Goal: Task Accomplishment & Management: Use online tool/utility

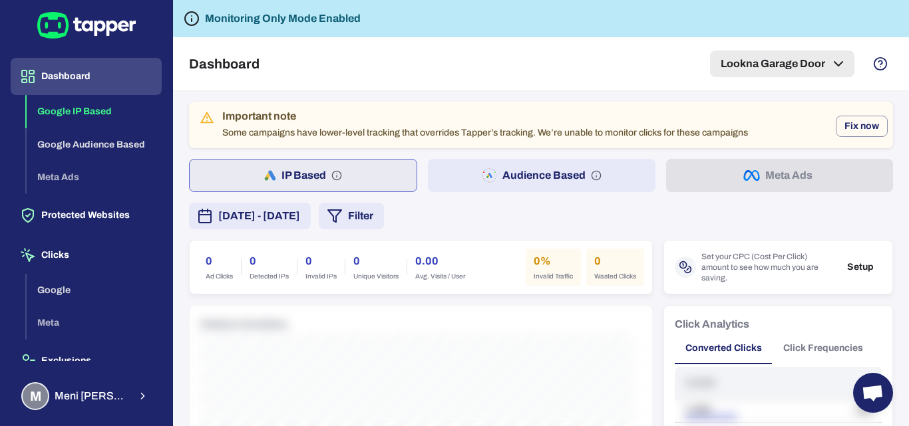
click at [831, 58] on icon "button" at bounding box center [838, 64] width 16 height 16
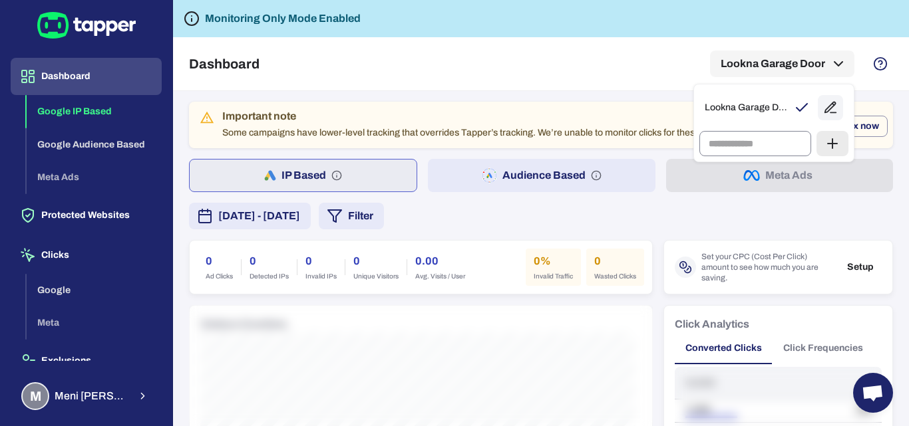
click at [723, 146] on input "text" at bounding box center [755, 143] width 112 height 35
click at [531, 55] on div at bounding box center [454, 213] width 909 height 426
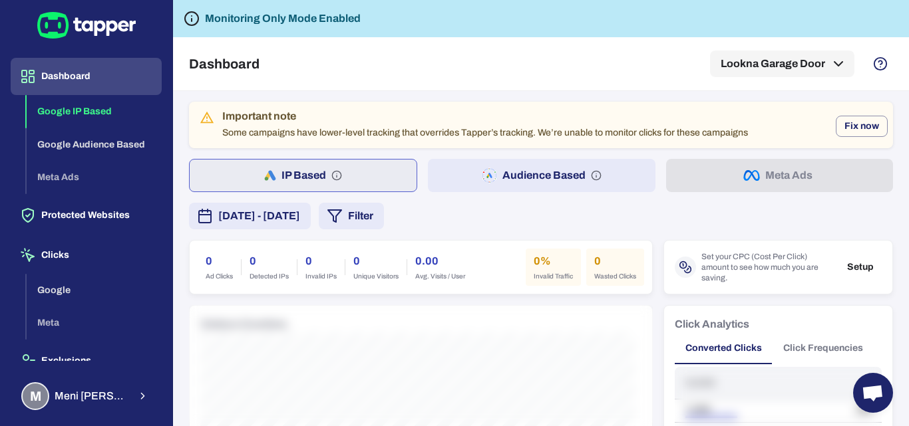
click at [289, 53] on div "Dashboard Lookna Garage Door" at bounding box center [541, 63] width 704 height 53
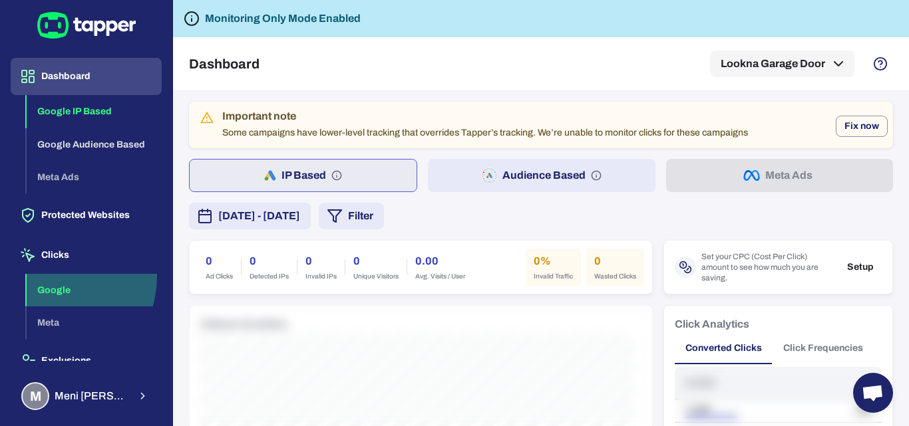
click at [53, 277] on button "Google" at bounding box center [94, 290] width 135 height 33
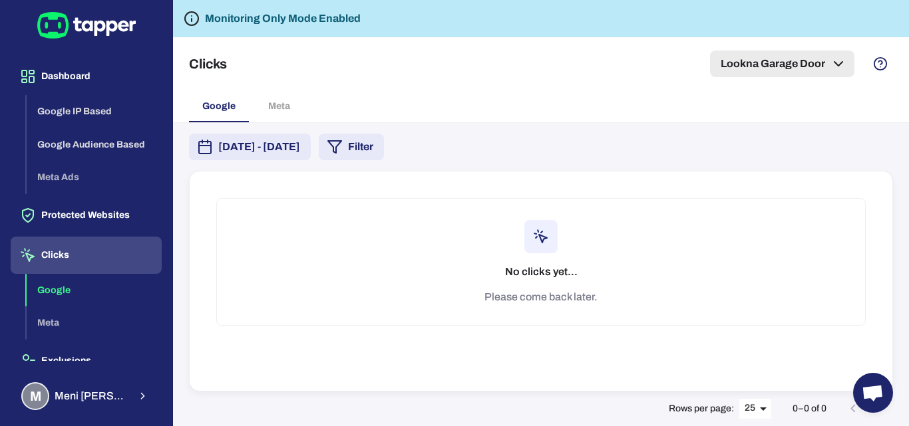
click at [760, 70] on button "Lookna Garage Door" at bounding box center [782, 64] width 144 height 27
click at [605, 92] on div at bounding box center [454, 213] width 909 height 426
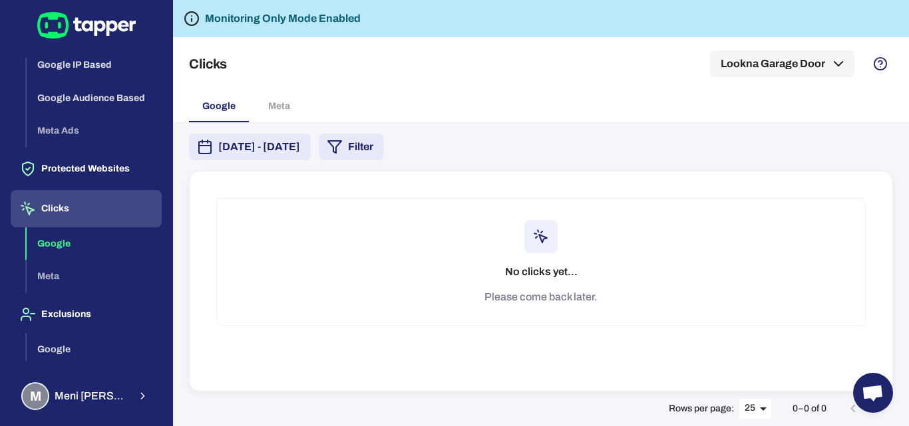
scroll to position [100, 0]
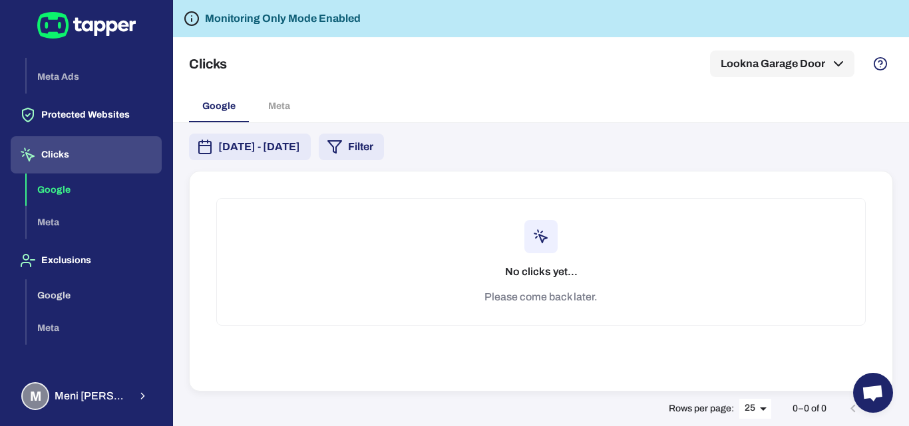
click at [485, 67] on div "Clicks Lookna Garage Door" at bounding box center [541, 63] width 704 height 53
click at [805, 67] on button "Lookna Garage Door" at bounding box center [782, 64] width 144 height 27
click at [459, 63] on div at bounding box center [454, 213] width 909 height 426
click at [421, 84] on div "Clicks Lookna Garage Door" at bounding box center [541, 63] width 704 height 53
click at [529, 59] on div "Clicks Lookna Garage Door" at bounding box center [541, 63] width 704 height 53
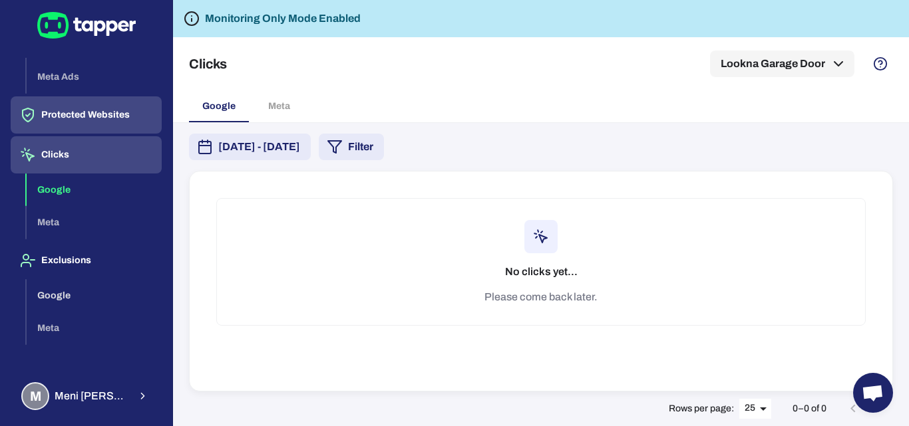
click at [98, 114] on button "Protected Websites" at bounding box center [86, 114] width 151 height 37
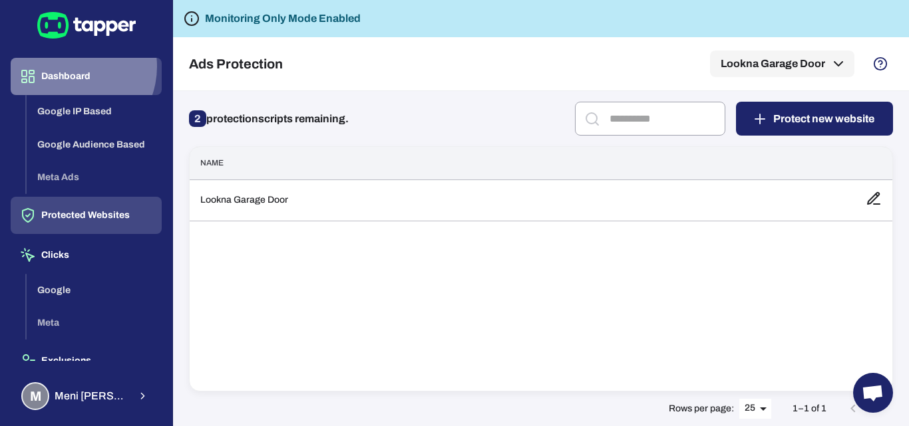
click at [69, 67] on button "Dashboard" at bounding box center [86, 76] width 151 height 37
